Goal: Transaction & Acquisition: Purchase product/service

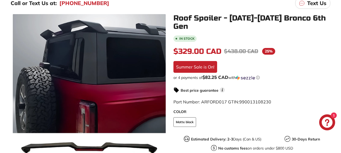
scroll to position [92, 0]
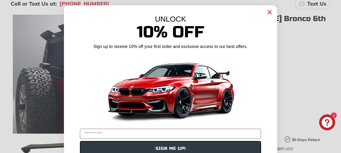
click at [270, 13] on circle "Close dialog" at bounding box center [270, 12] width 8 height 8
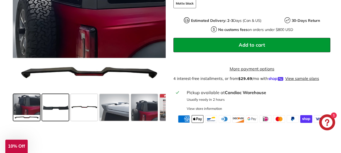
scroll to position [212, 0]
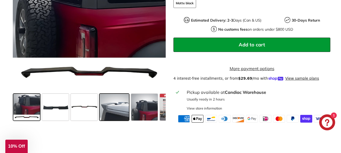
click at [108, 104] on span at bounding box center [115, 107] width 30 height 27
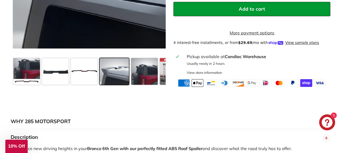
scroll to position [248, 0]
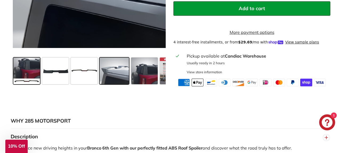
drag, startPoint x: 31, startPoint y: 69, endPoint x: 36, endPoint y: 71, distance: 6.1
click at [31, 69] on span at bounding box center [26, 71] width 27 height 27
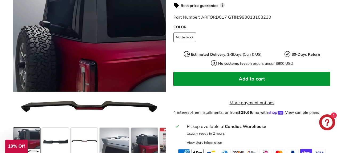
scroll to position [178, 0]
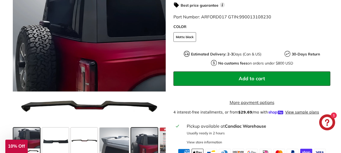
click at [139, 132] on span at bounding box center [144, 141] width 27 height 27
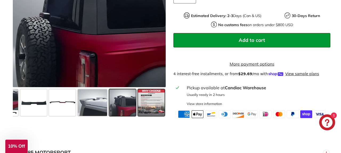
scroll to position [221, 0]
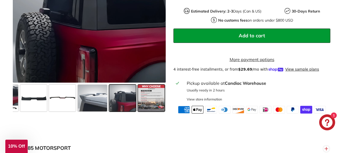
click at [149, 102] on span at bounding box center [151, 98] width 27 height 27
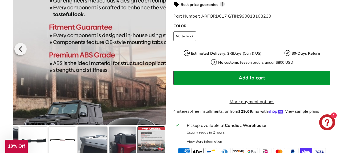
scroll to position [179, 0]
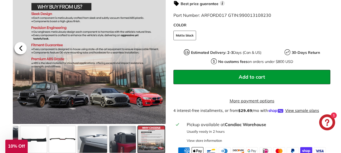
click at [20, 47] on icon at bounding box center [21, 48] width 12 height 12
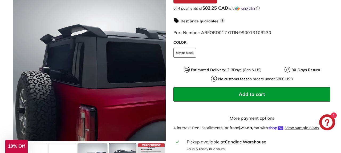
scroll to position [162, 0]
